Goal: Obtain resource: Obtain resource

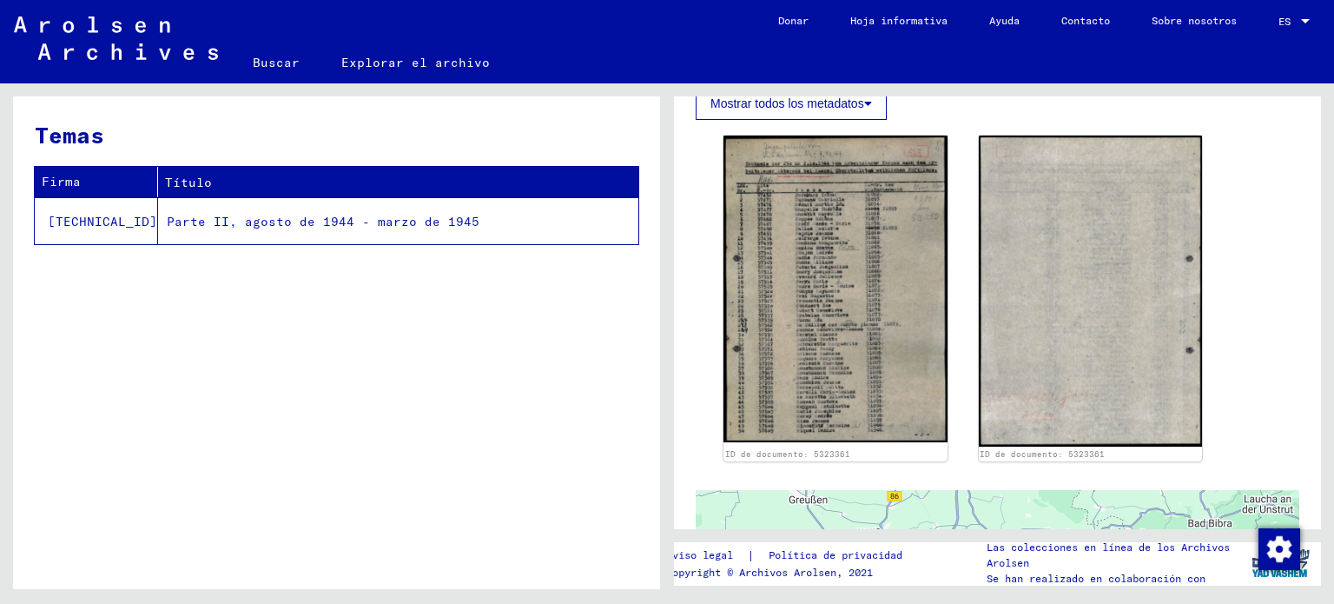
scroll to position [521, 0]
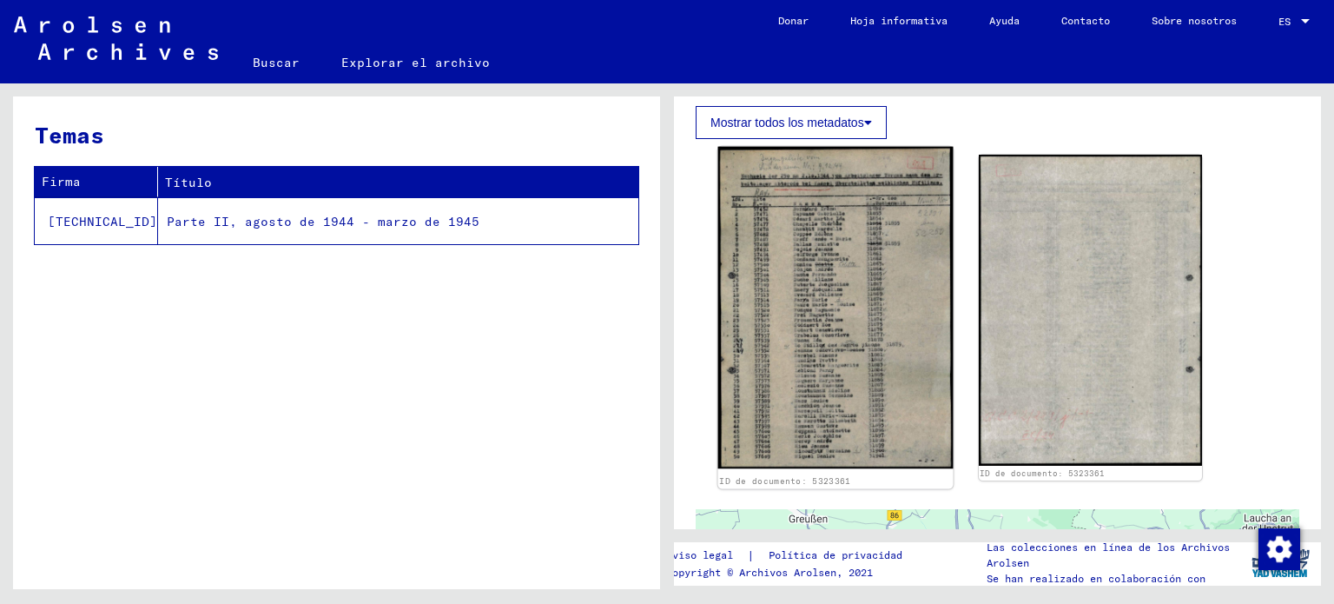
drag, startPoint x: 834, startPoint y: 305, endPoint x: 801, endPoint y: 304, distance: 33.0
click at [801, 304] on img at bounding box center [835, 308] width 234 height 322
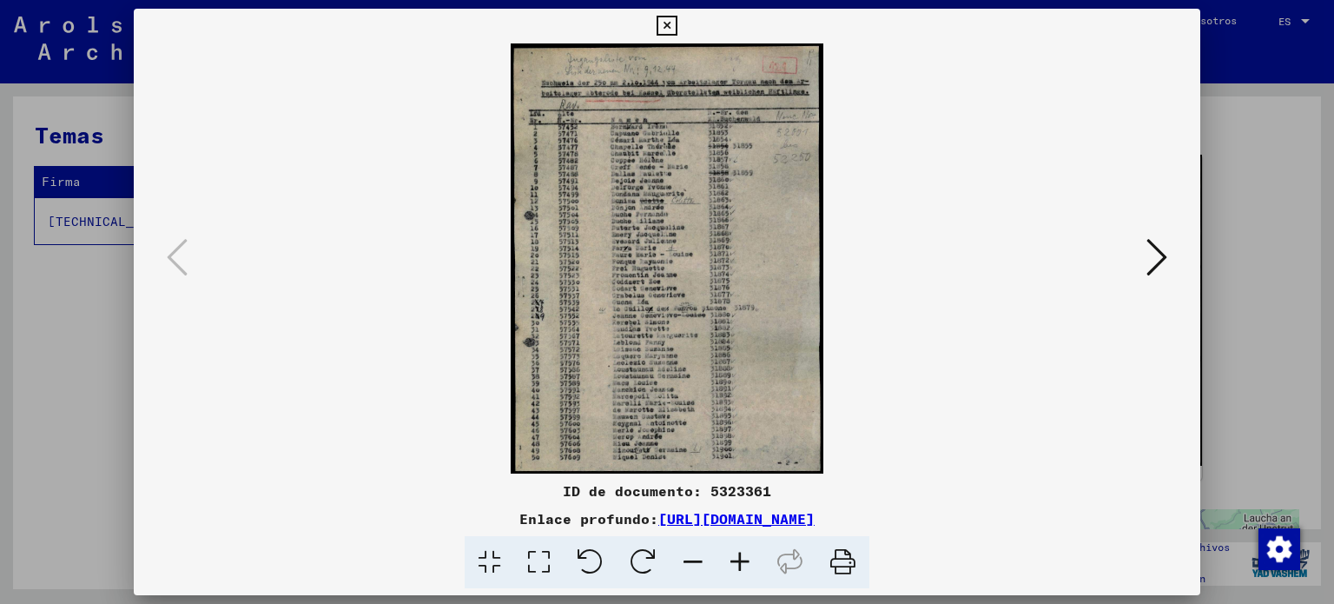
click at [801, 304] on img at bounding box center [667, 258] width 949 height 430
drag, startPoint x: 781, startPoint y: 488, endPoint x: 538, endPoint y: 489, distance: 242.3
click at [538, 489] on div "ID de documento: 5323361" at bounding box center [667, 490] width 1067 height 21
copy font "ID de documento: 5323361"
drag, startPoint x: 1012, startPoint y: 513, endPoint x: 476, endPoint y: 517, distance: 535.9
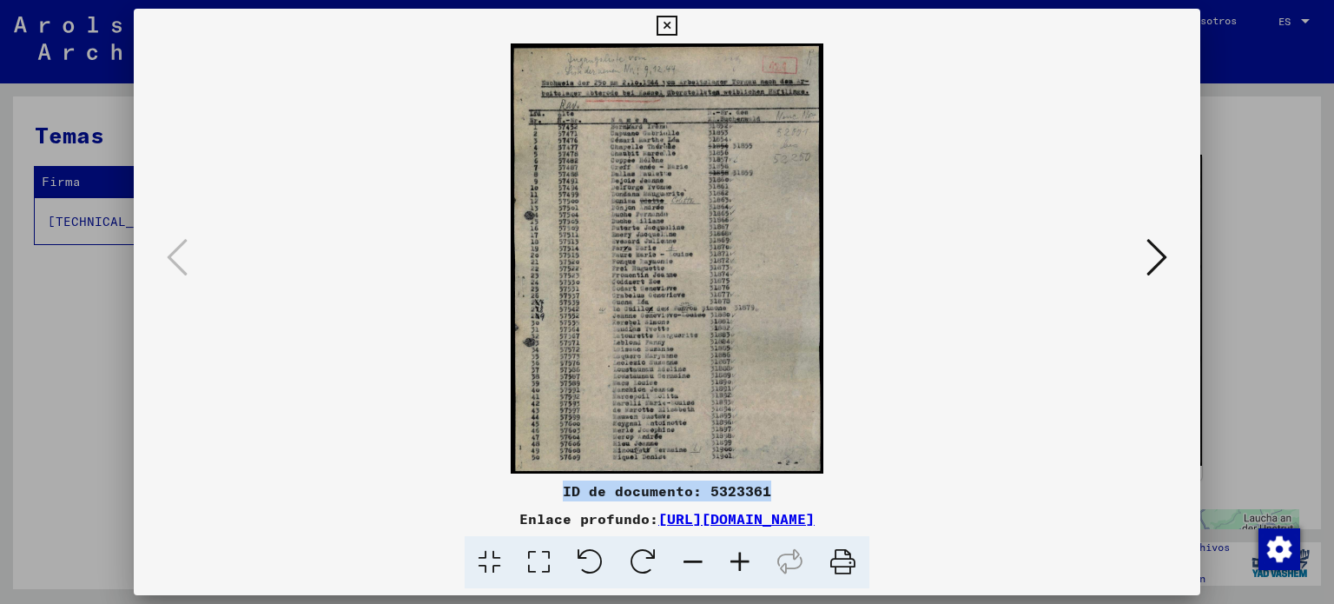
click at [476, 517] on div "Enlace profundo: [URL][DOMAIN_NAME]" at bounding box center [667, 518] width 1067 height 21
copy div "[URL][DOMAIN_NAME]"
click at [1152, 257] on icon at bounding box center [1156, 257] width 21 height 42
